Goal: Navigation & Orientation: Find specific page/section

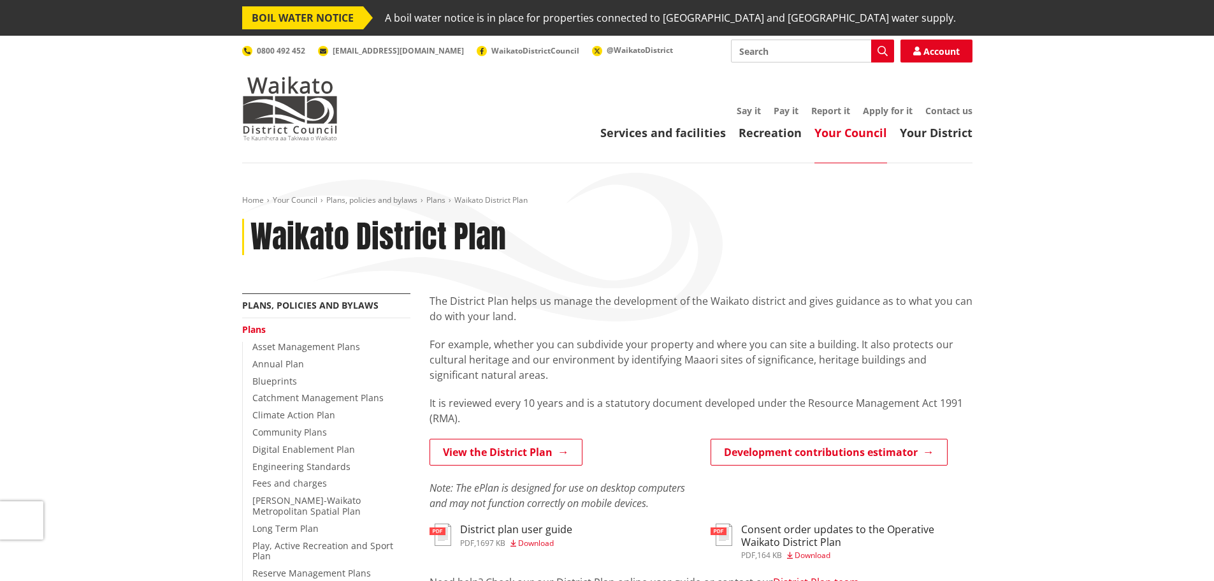
click at [530, 297] on p "The District Plan helps us manage the development of the Waikato district and g…" at bounding box center [701, 308] width 543 height 31
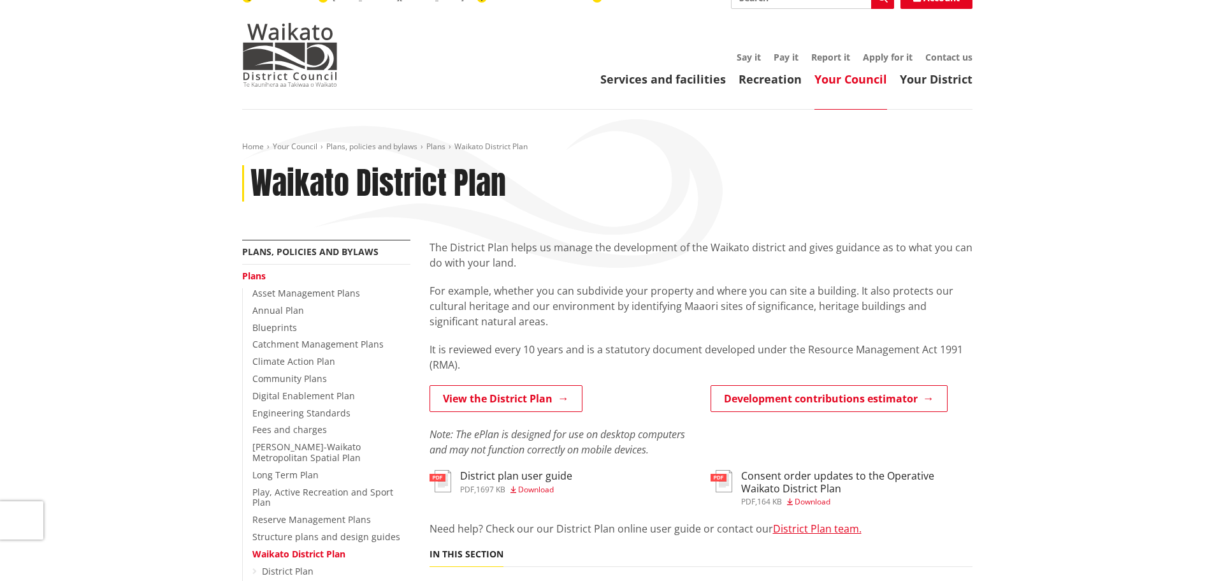
scroll to position [127, 0]
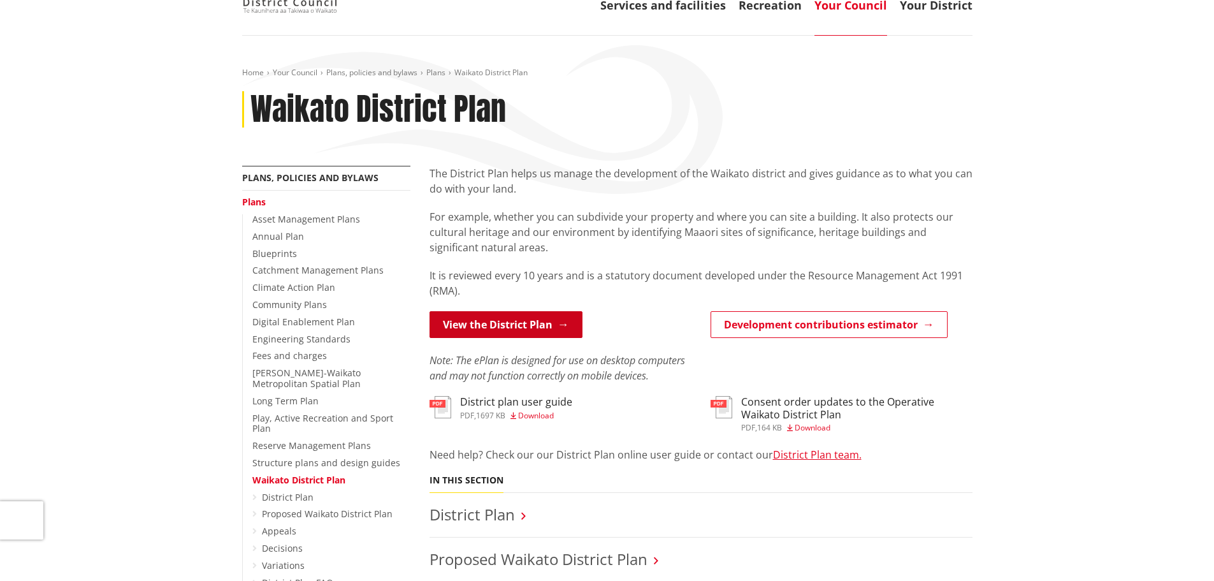
click at [518, 331] on link "View the District Plan" at bounding box center [506, 324] width 153 height 27
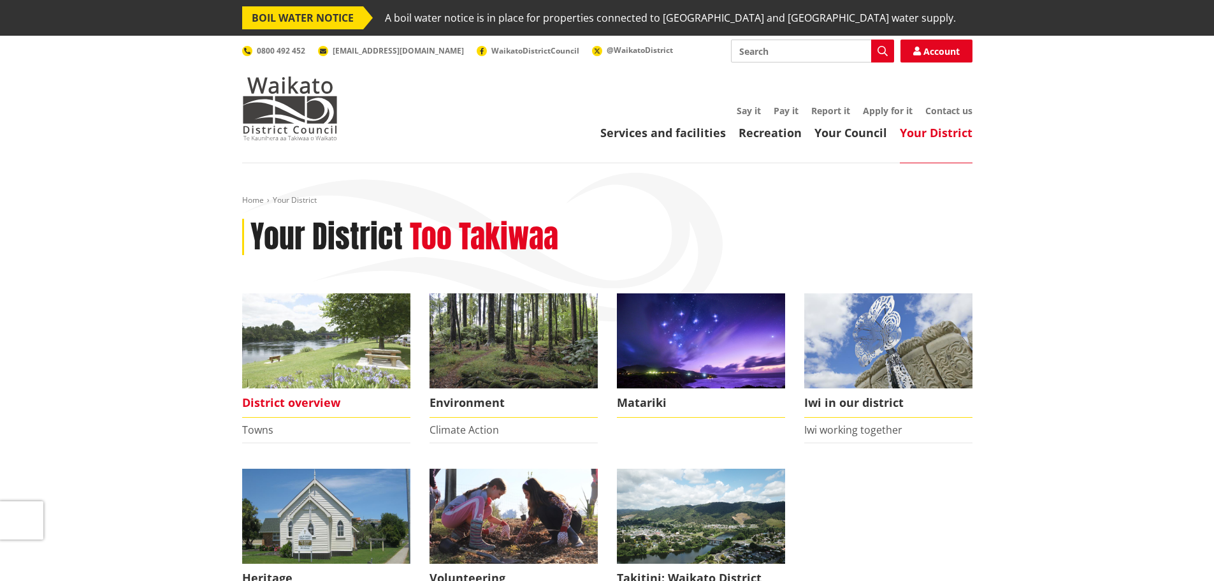
click at [314, 405] on span "District overview" at bounding box center [326, 402] width 168 height 29
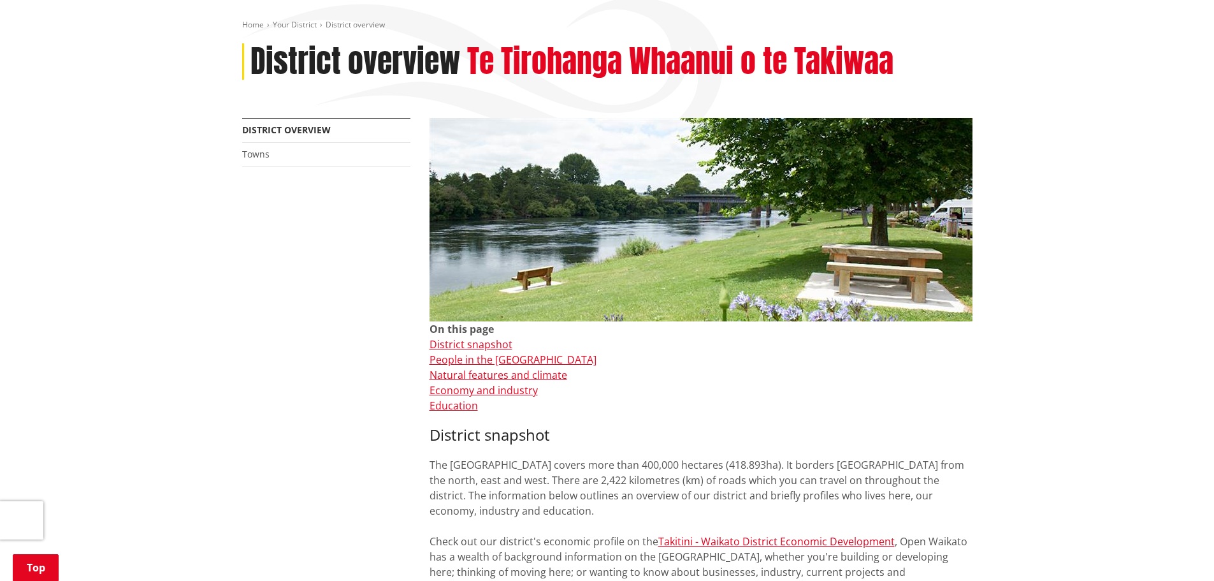
scroll to position [191, 0]
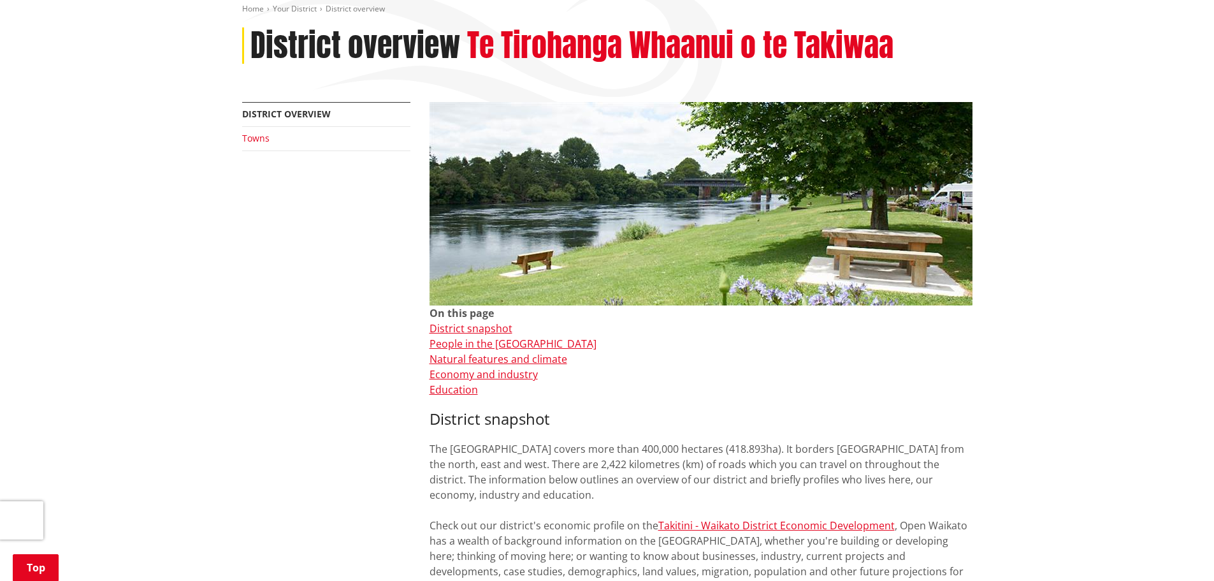
click at [257, 140] on link "Towns" at bounding box center [255, 138] width 27 height 12
